Goal: Navigation & Orientation: Find specific page/section

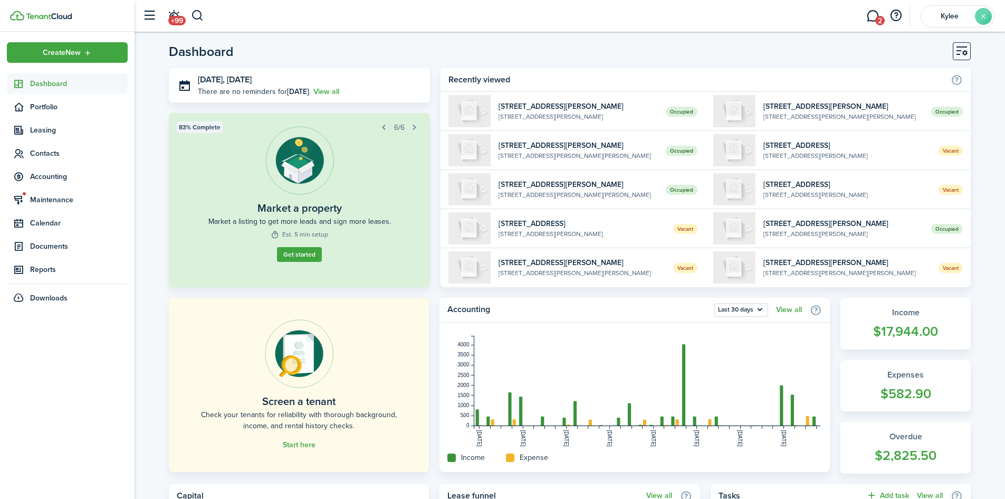
click at [48, 89] on link "Dashboard" at bounding box center [67, 83] width 121 height 21
click at [60, 84] on span "Dashboard" at bounding box center [79, 83] width 98 height 11
click at [55, 81] on span "Dashboard" at bounding box center [79, 83] width 98 height 11
click at [729, 61] on header-page "Dashboard" at bounding box center [570, 55] width 802 height 26
click at [49, 154] on span "Contacts" at bounding box center [79, 153] width 98 height 11
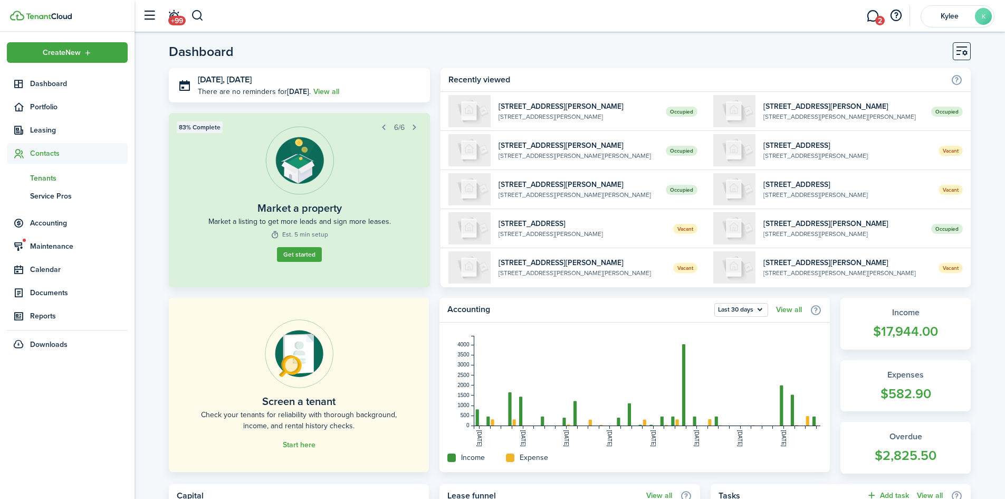
click at [44, 176] on span "Tenants" at bounding box center [79, 178] width 98 height 11
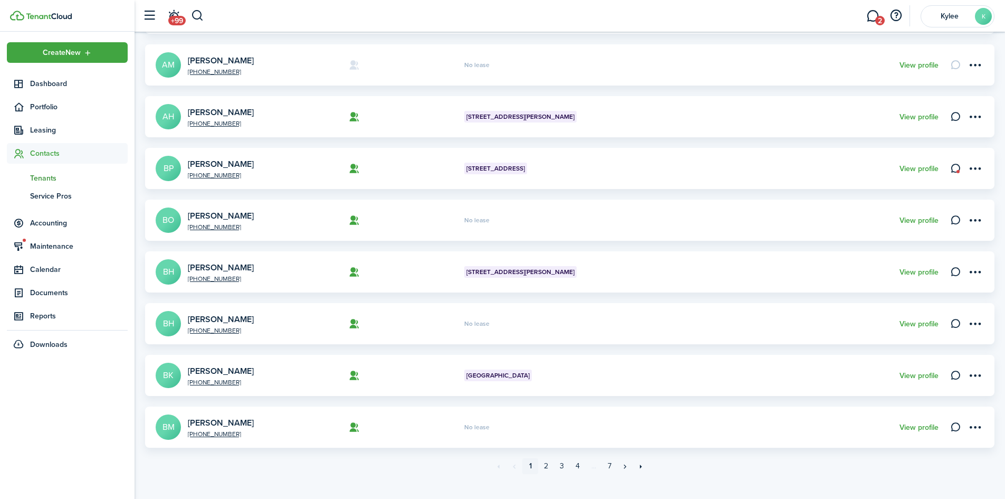
scroll to position [295, 0]
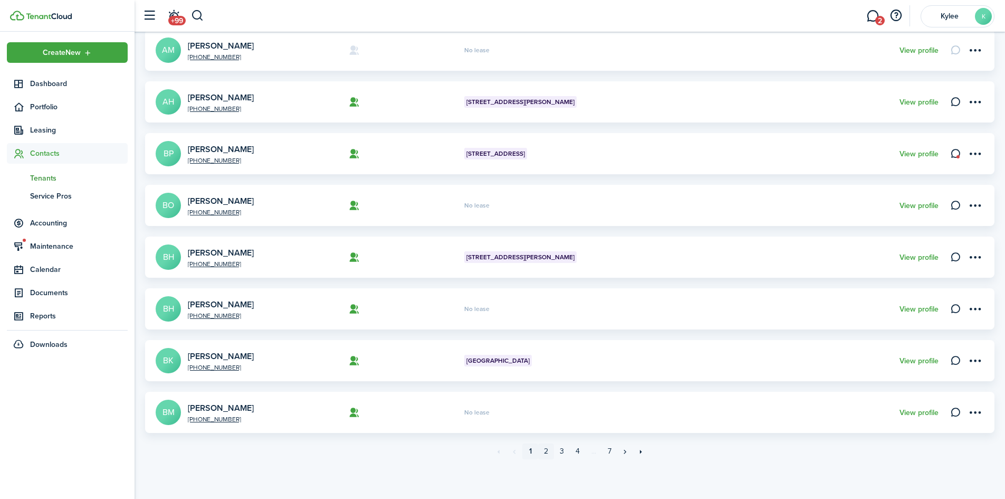
click at [547, 451] on link "2" at bounding box center [546, 451] width 16 height 16
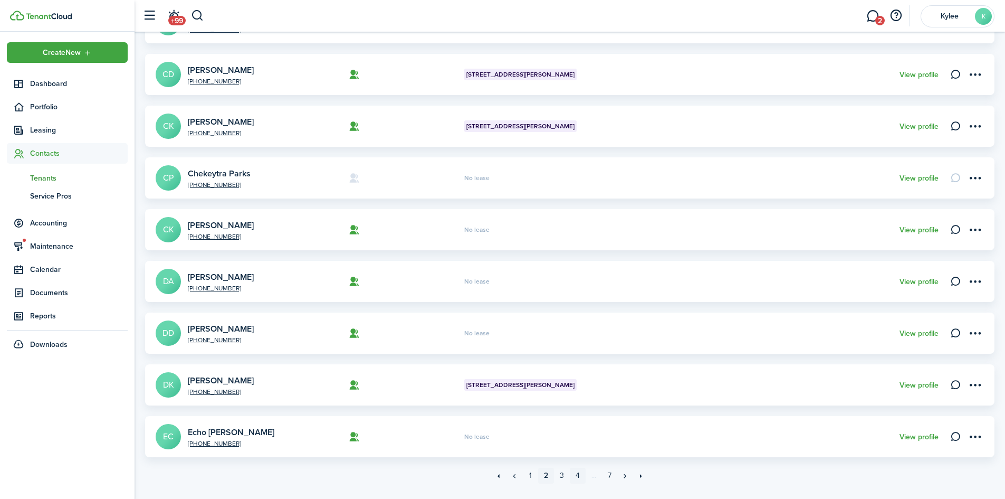
scroll to position [295, 0]
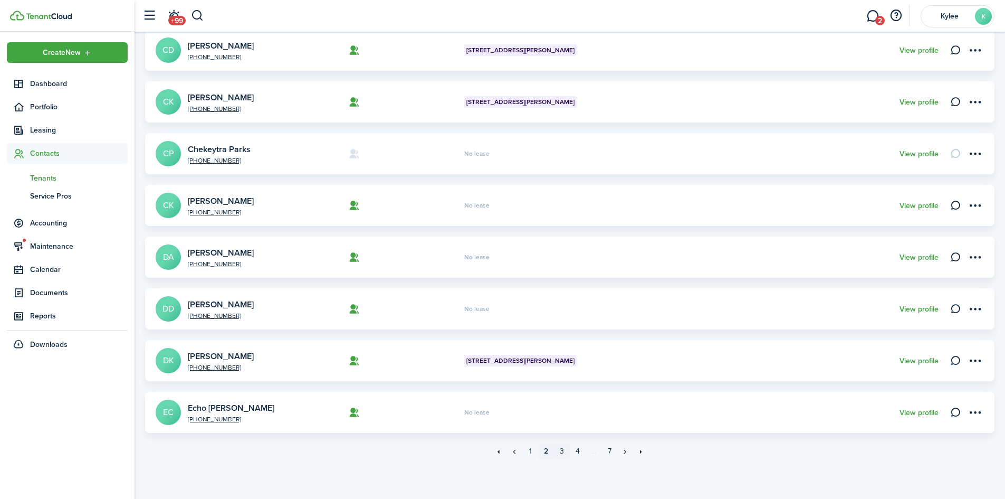
click at [560, 451] on link "3" at bounding box center [562, 451] width 16 height 16
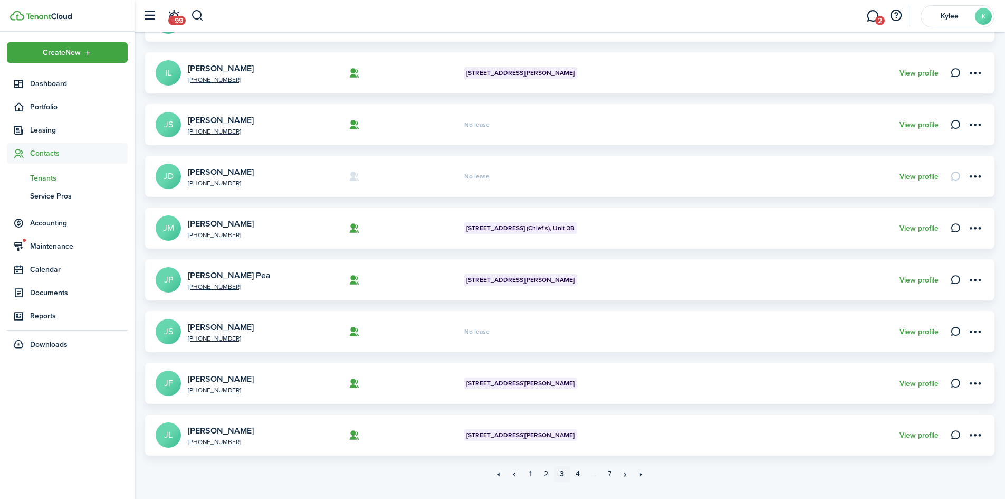
scroll to position [295, 0]
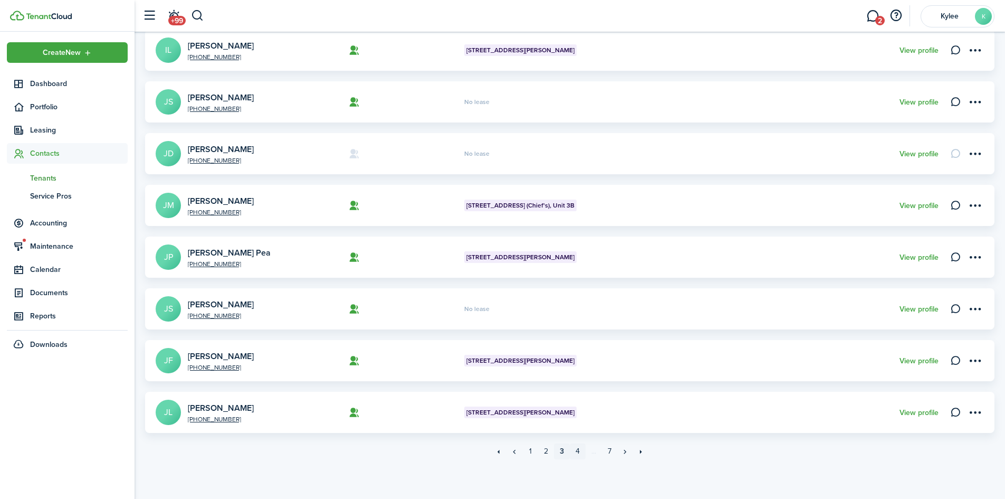
click at [576, 450] on link "4" at bounding box center [578, 451] width 16 height 16
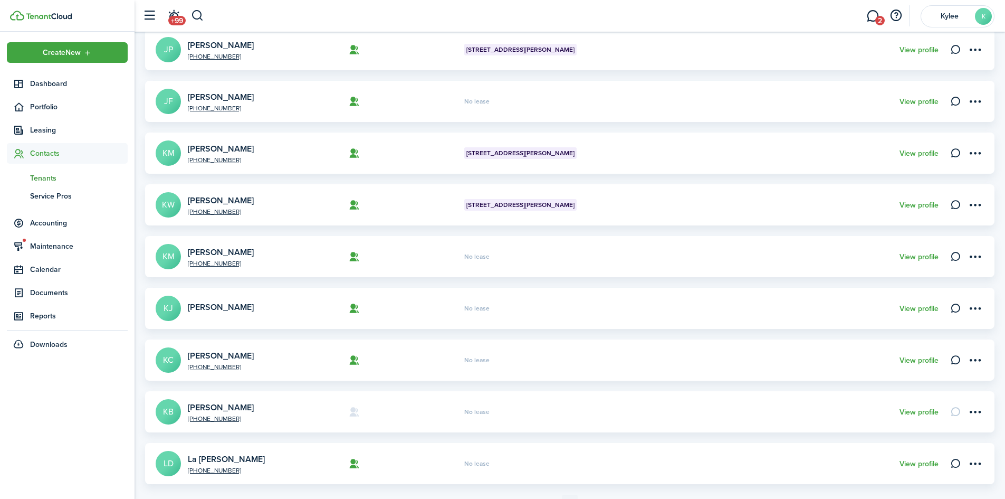
scroll to position [251, 0]
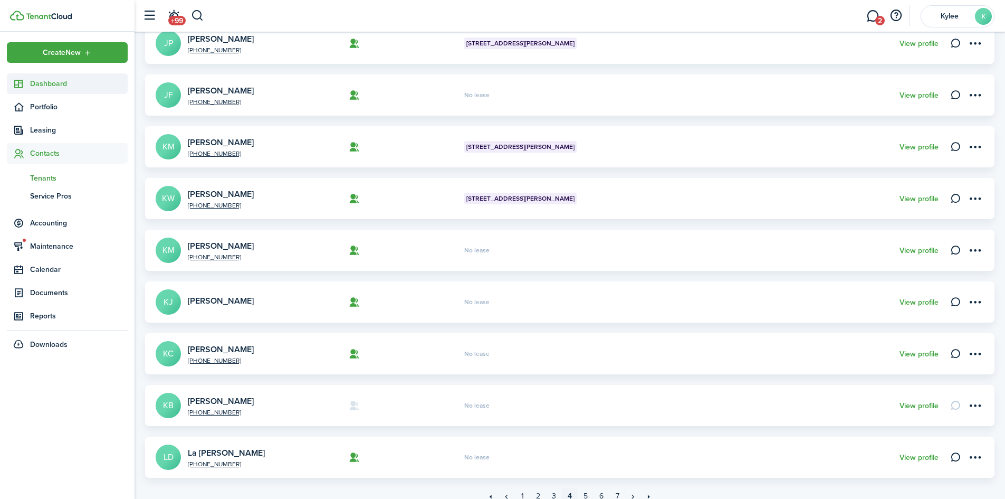
click at [59, 78] on link "Dashboard" at bounding box center [67, 83] width 121 height 21
